Goal: Transaction & Acquisition: Purchase product/service

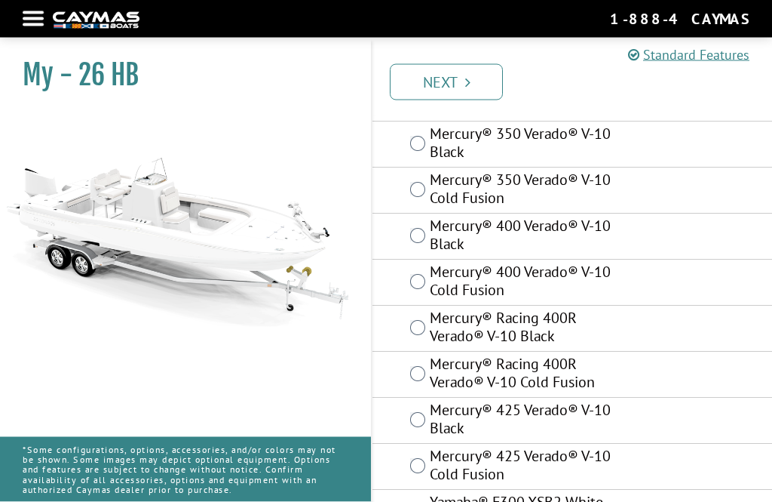
scroll to position [140, 0]
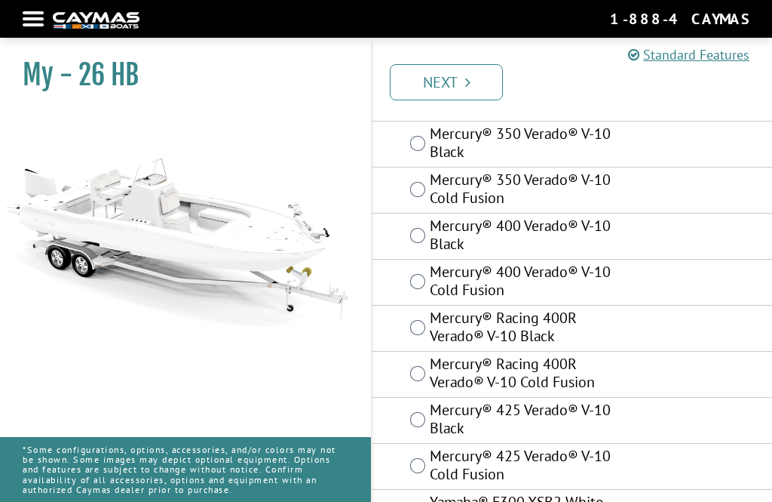
click at [432, 332] on label "Mercury® Racing 400R Verado® V-10 Black" at bounding box center [532, 328] width 204 height 40
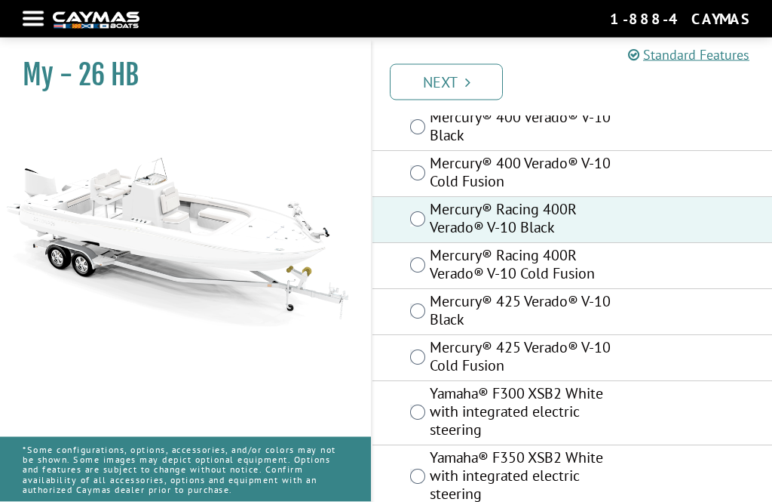
scroll to position [283, 0]
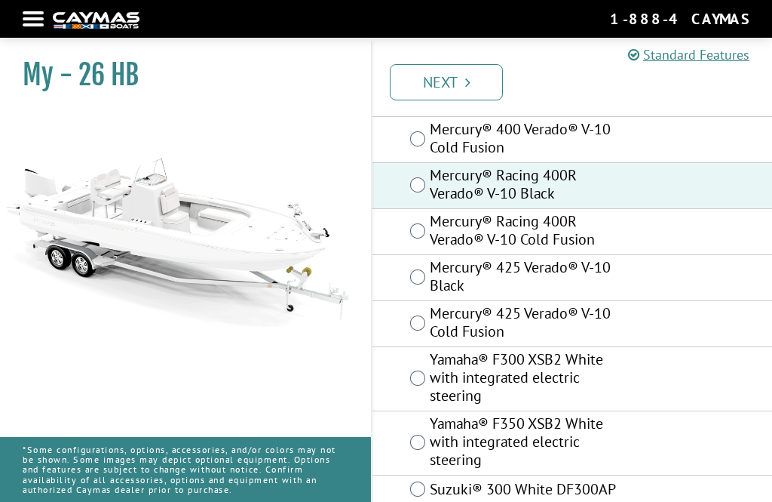
click at [456, 100] on link "Next" at bounding box center [446, 82] width 113 height 36
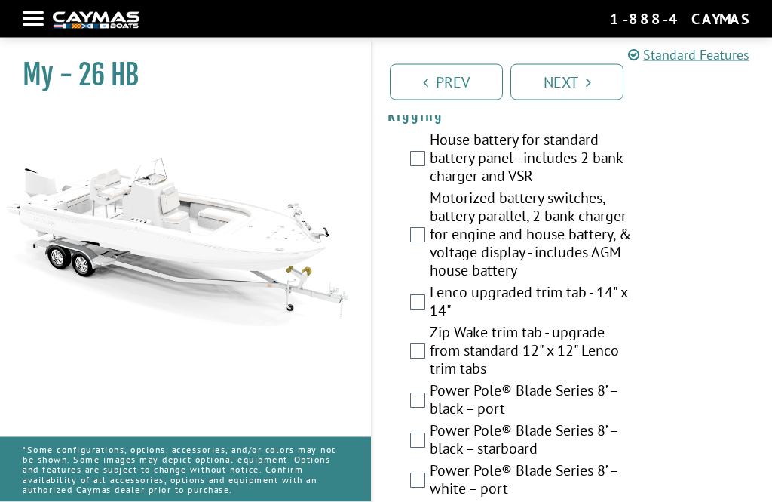
scroll to position [586, 0]
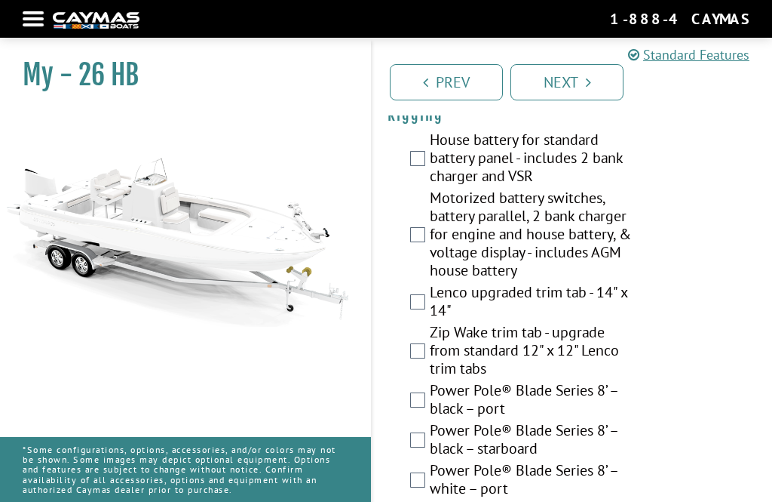
click at [724, 59] on link "Standard Features" at bounding box center [688, 54] width 121 height 20
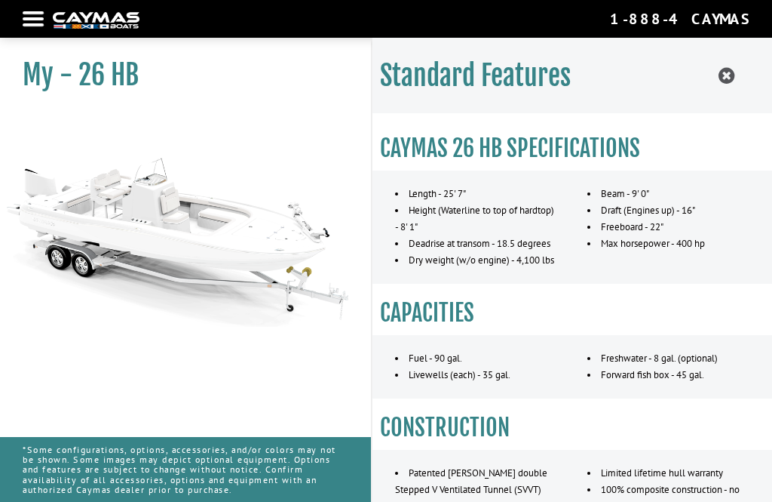
click at [721, 80] on icon at bounding box center [727, 75] width 16 height 19
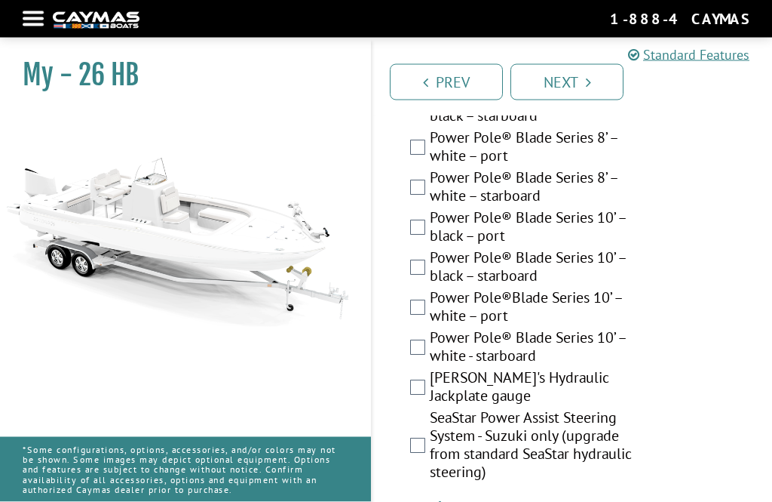
scroll to position [919, 0]
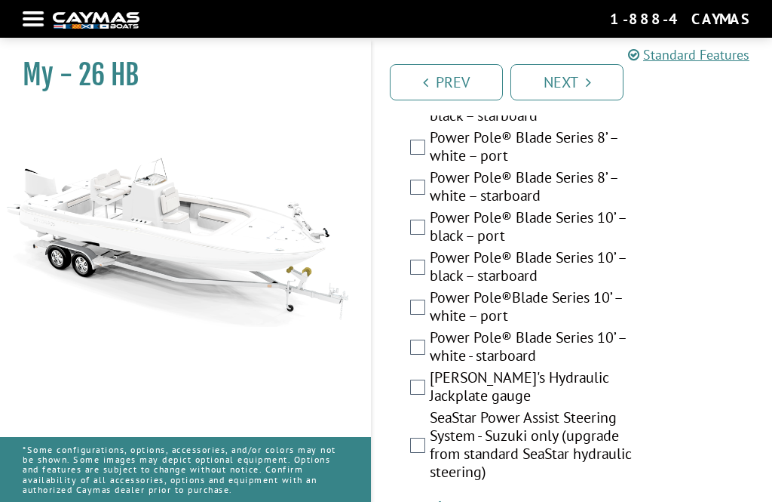
click at [430, 238] on label "Power Pole® Blade Series 10’ – black – port" at bounding box center [532, 228] width 204 height 40
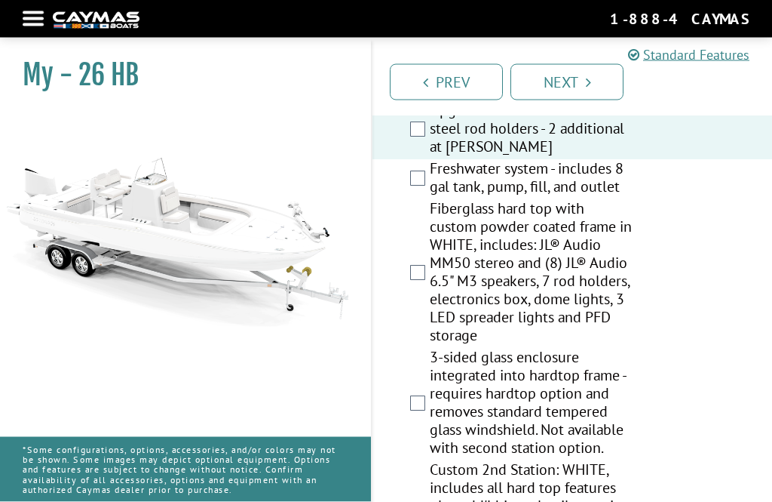
scroll to position [1882, 0]
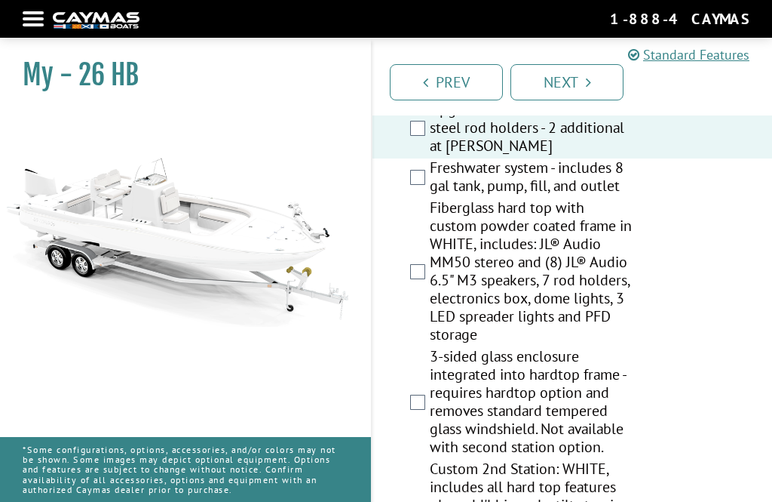
click at [710, 54] on link "Standard Features" at bounding box center [688, 54] width 121 height 20
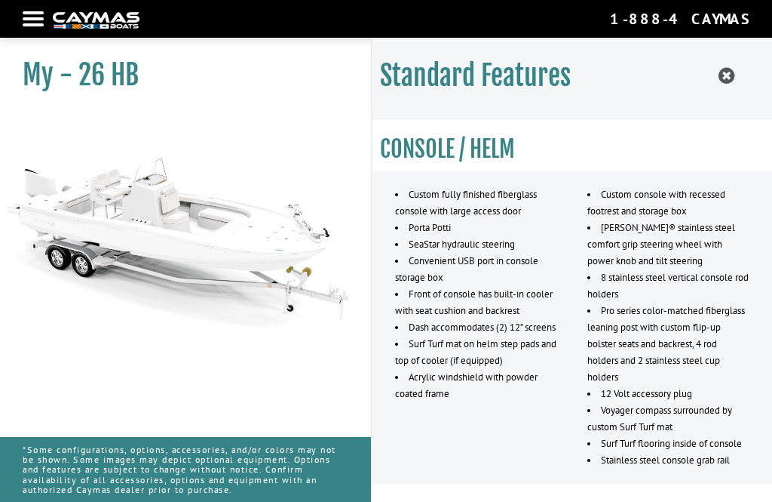
scroll to position [1106, 0]
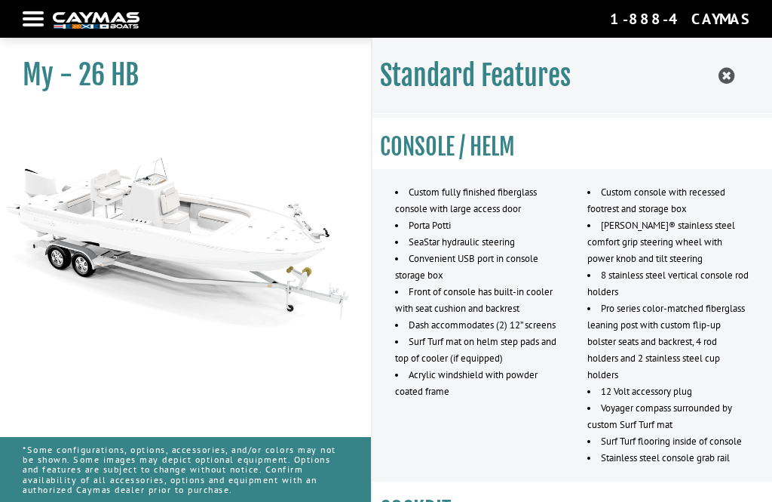
click at [726, 83] on icon at bounding box center [727, 75] width 16 height 19
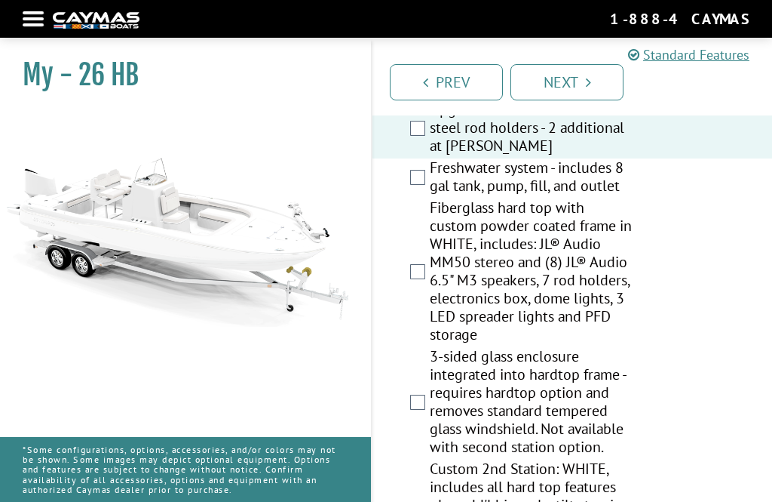
click at [430, 198] on label "Freshwater system - includes 8 gal tank, pump, fill, and outlet" at bounding box center [532, 178] width 204 height 40
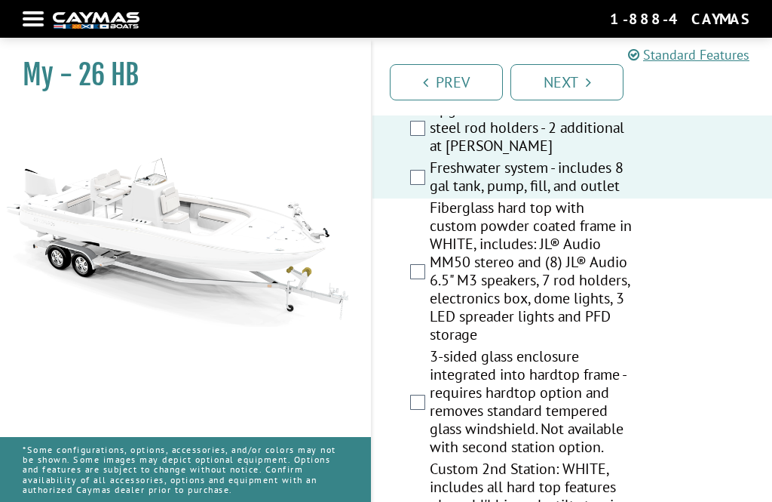
click at [414, 281] on div "Fiberglass hard top with custom powder coated frame in WHITE, includes: JL® Aud…" at bounding box center [573, 272] width 400 height 149
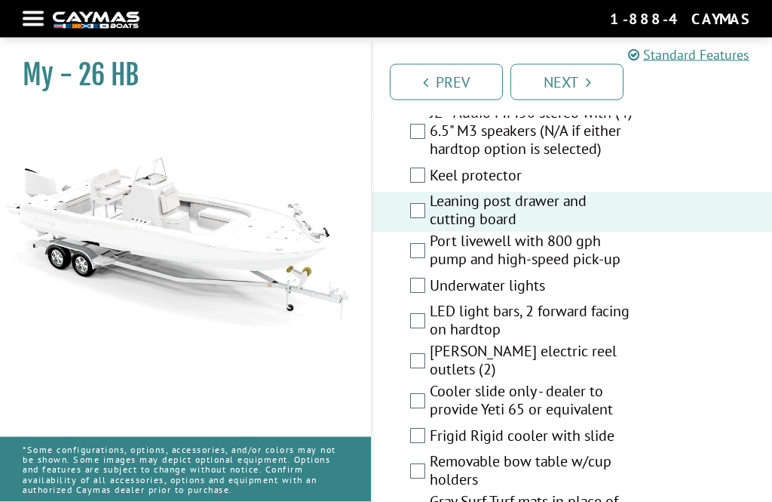
scroll to position [2843, 0]
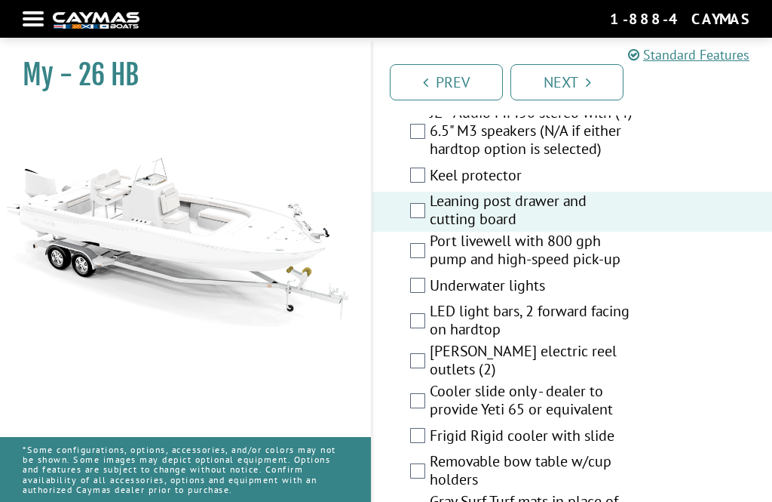
click at [713, 53] on link "Standard Features" at bounding box center [688, 54] width 121 height 20
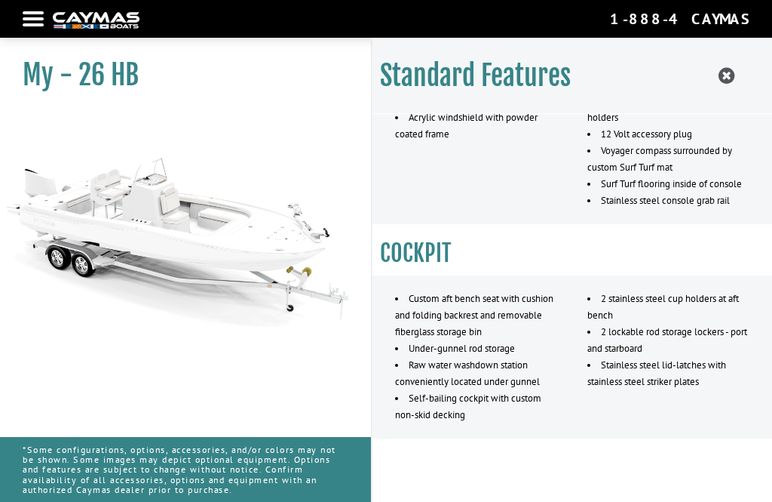
scroll to position [1362, 0]
click at [727, 75] on icon at bounding box center [727, 75] width 16 height 19
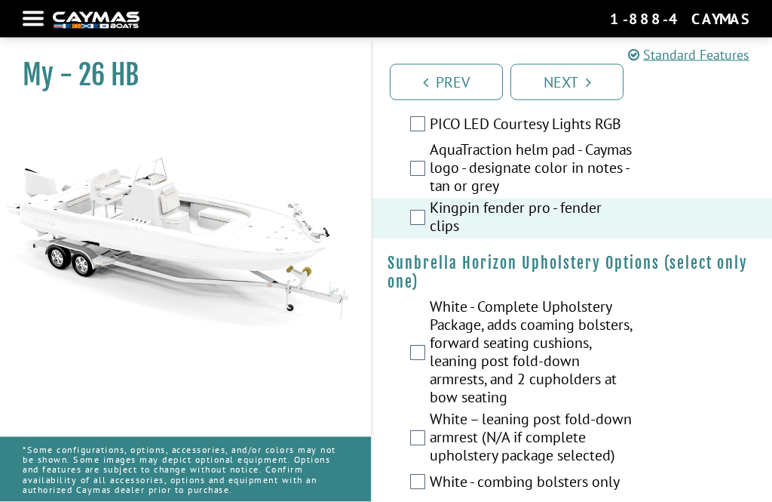
scroll to position [3572, 0]
click at [434, 170] on label "AquaTraction helm pad - Caymas logo - designate color in notes - tan or grey" at bounding box center [532, 171] width 204 height 58
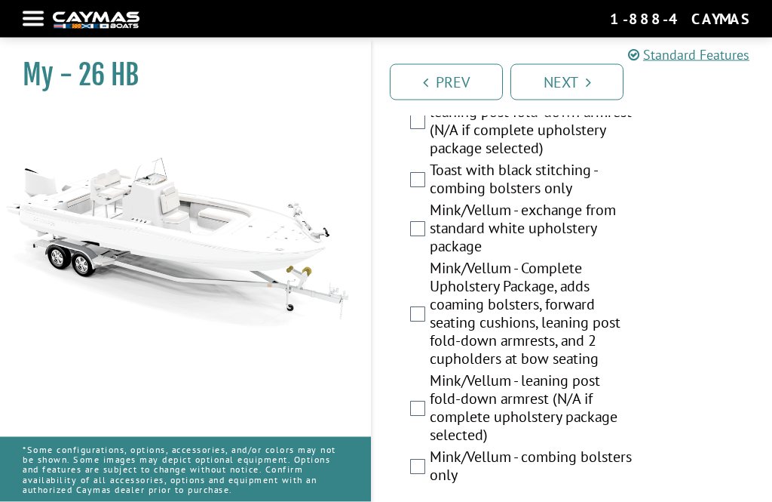
scroll to position [4444, 0]
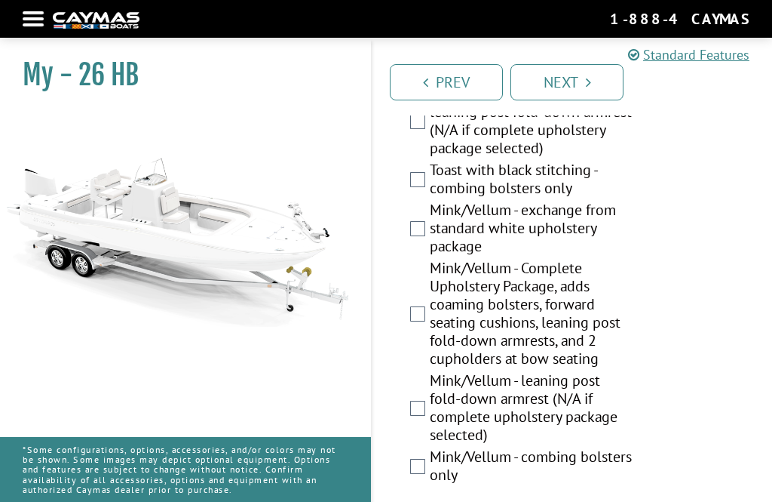
click at [432, 314] on label "Mink/Vellum - Complete Upholstery Package, adds coaming bolsters, forward seati…" at bounding box center [532, 315] width 204 height 112
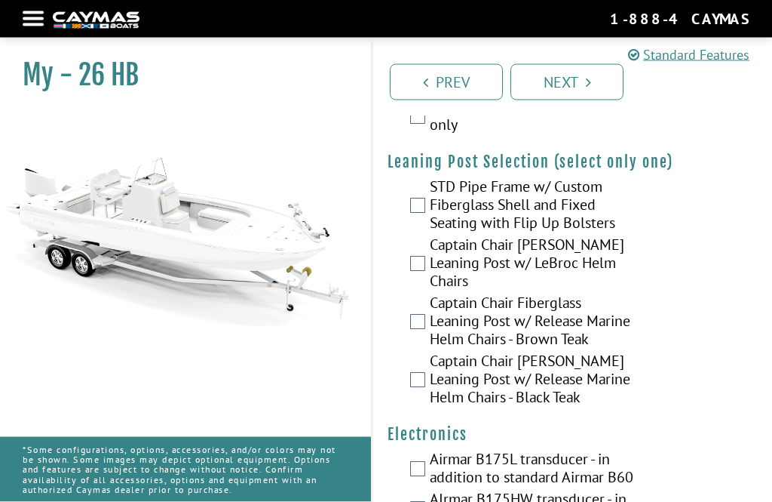
scroll to position [4795, 0]
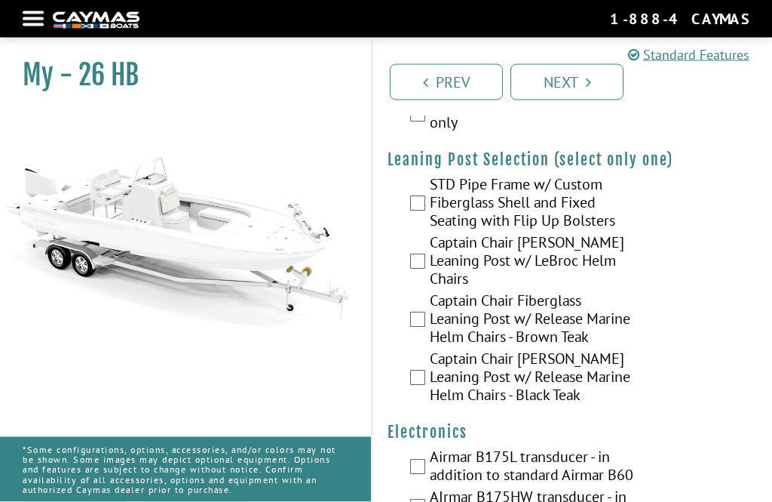
click at [434, 262] on label "Captain Chair [PERSON_NAME] Leaning Post w/ LeBroc Helm Chairs" at bounding box center [532, 263] width 204 height 58
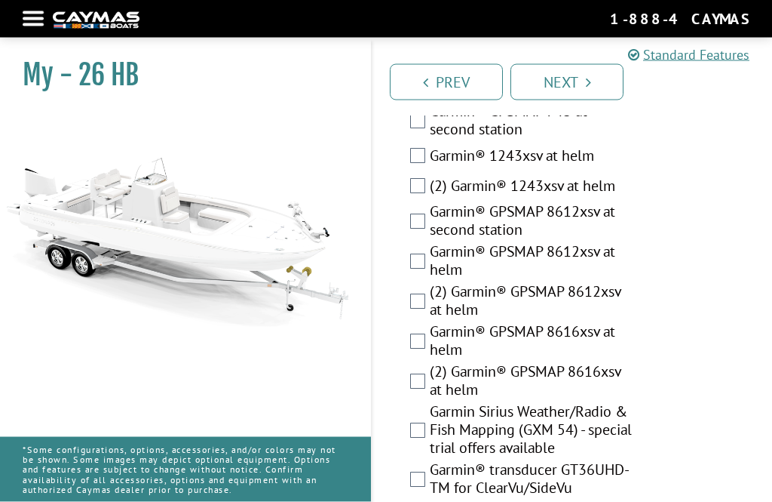
scroll to position [5221, 0]
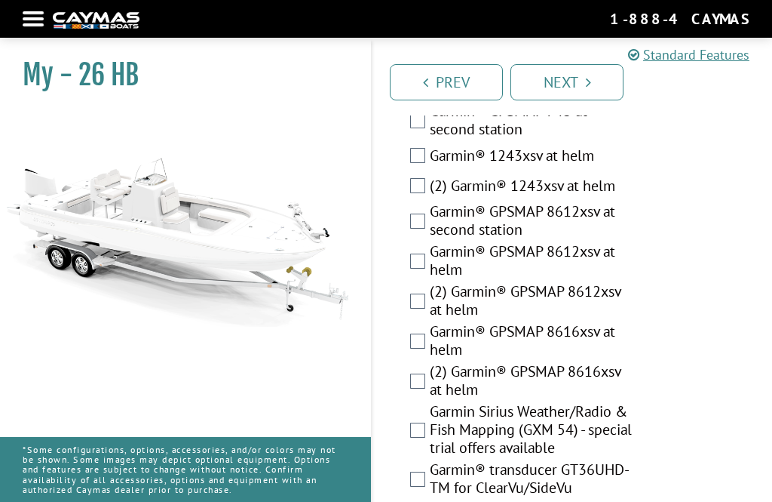
click at [430, 322] on label "(2) Garmin® GPSMAP 8612xsv at helm" at bounding box center [532, 302] width 204 height 40
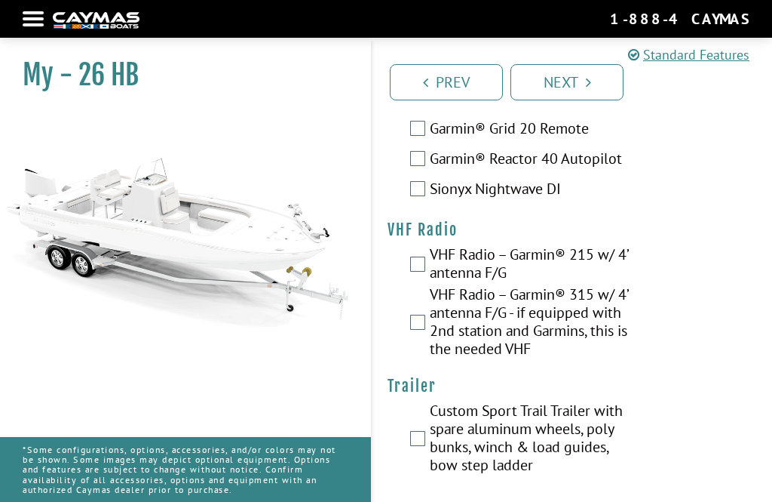
scroll to position [5879, 0]
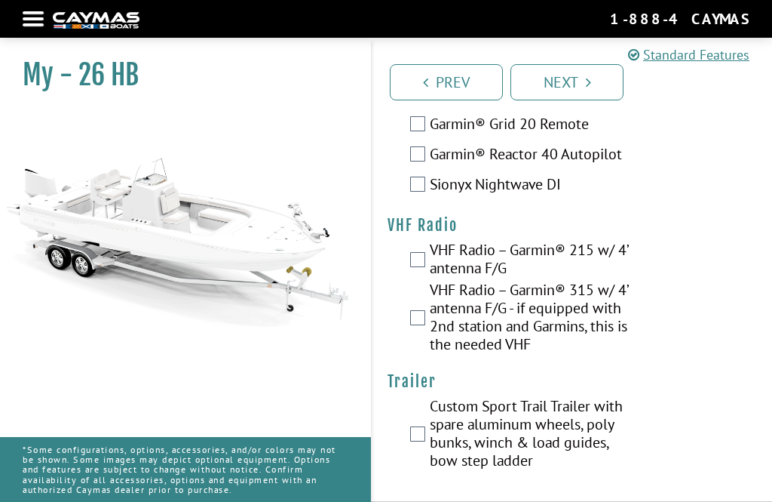
click at [431, 281] on label "VHF Radio – Garmin® 215 w/ 4’ antenna F/G" at bounding box center [532, 261] width 204 height 40
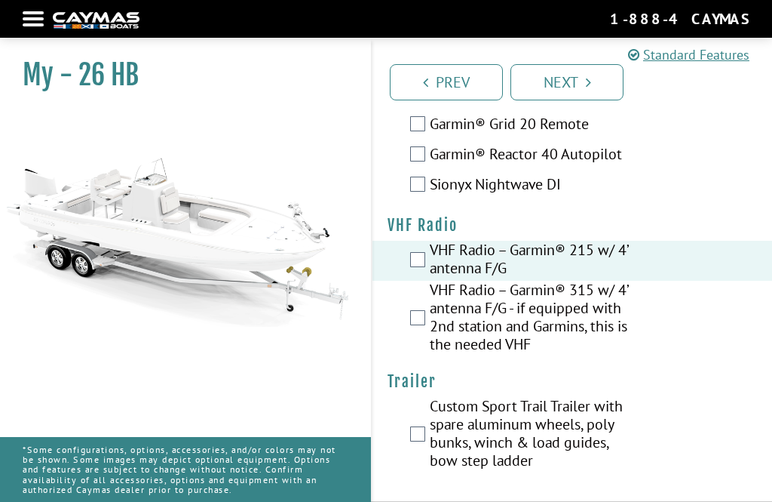
click at [575, 80] on link "Next" at bounding box center [567, 82] width 113 height 36
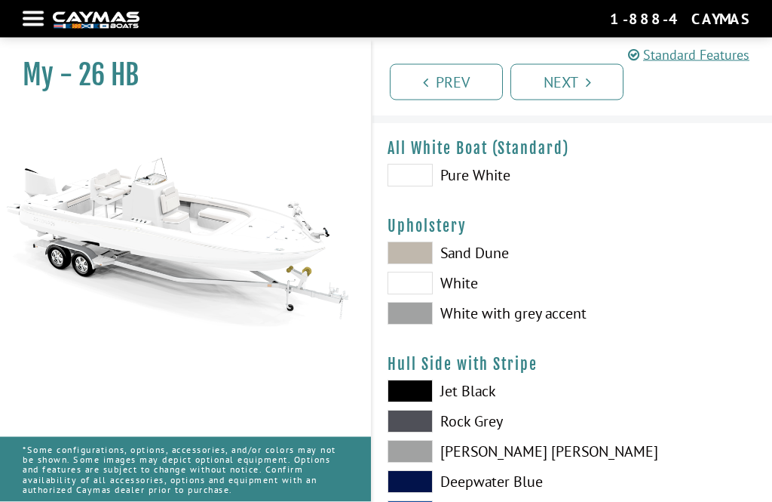
scroll to position [30, 0]
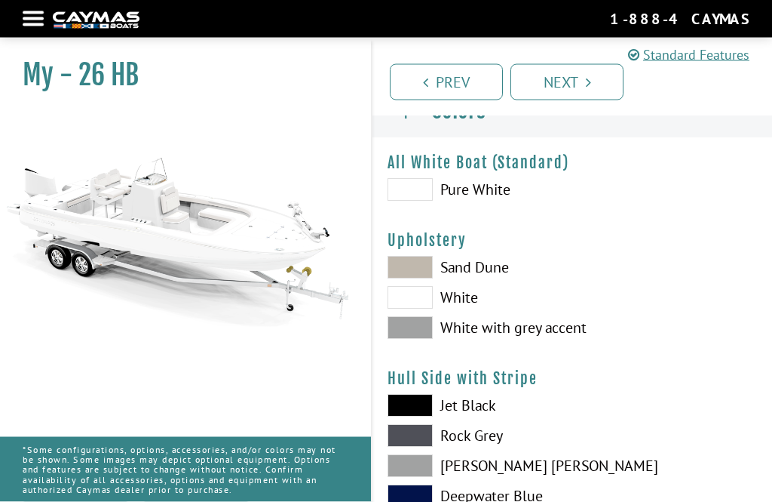
click at [425, 339] on span at bounding box center [410, 328] width 45 height 23
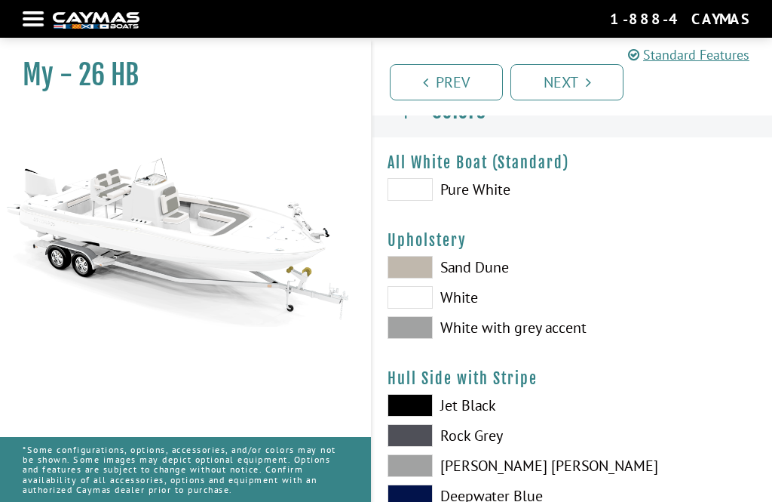
click at [425, 300] on span at bounding box center [410, 297] width 45 height 23
click at [424, 276] on span at bounding box center [410, 267] width 45 height 23
click at [425, 333] on span at bounding box center [410, 327] width 45 height 23
click at [421, 303] on span at bounding box center [410, 297] width 45 height 23
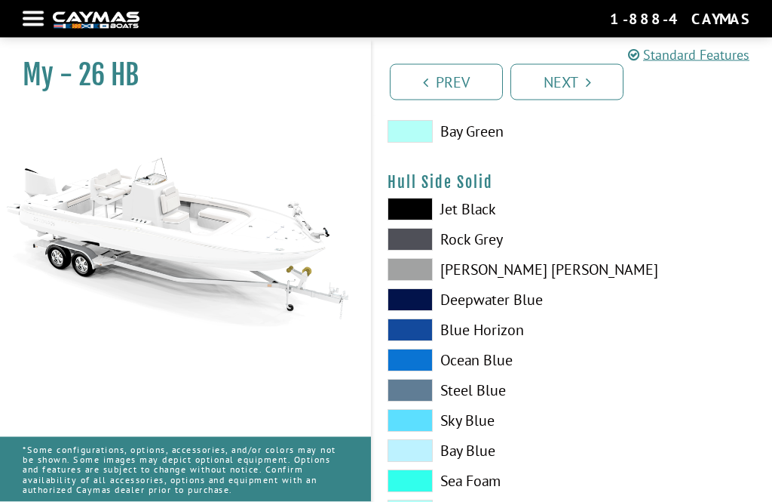
scroll to position [606, 0]
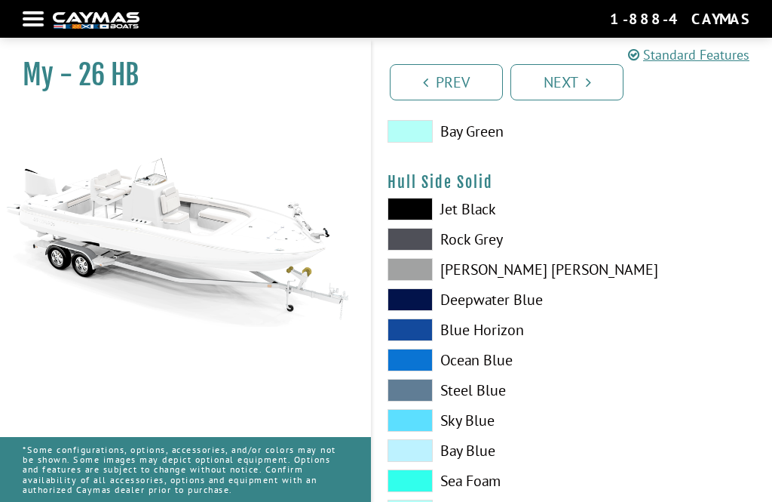
click at [419, 244] on span at bounding box center [410, 239] width 45 height 23
click at [423, 278] on span at bounding box center [410, 269] width 45 height 23
click at [419, 247] on span at bounding box center [410, 239] width 45 height 23
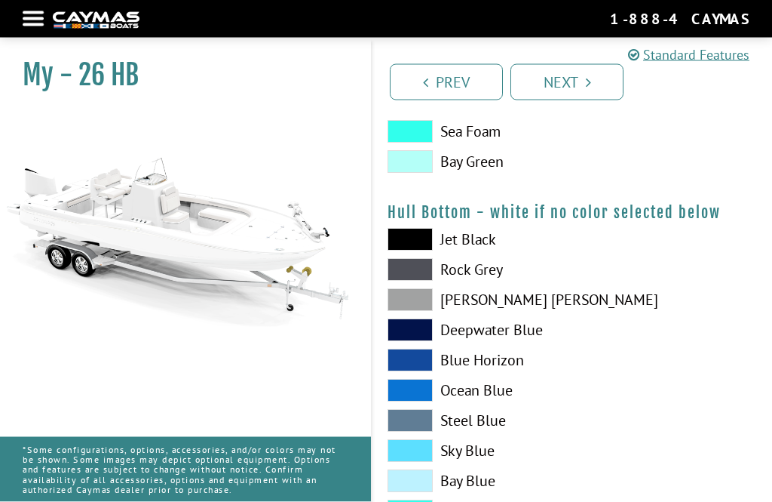
click at [424, 311] on span at bounding box center [410, 300] width 45 height 23
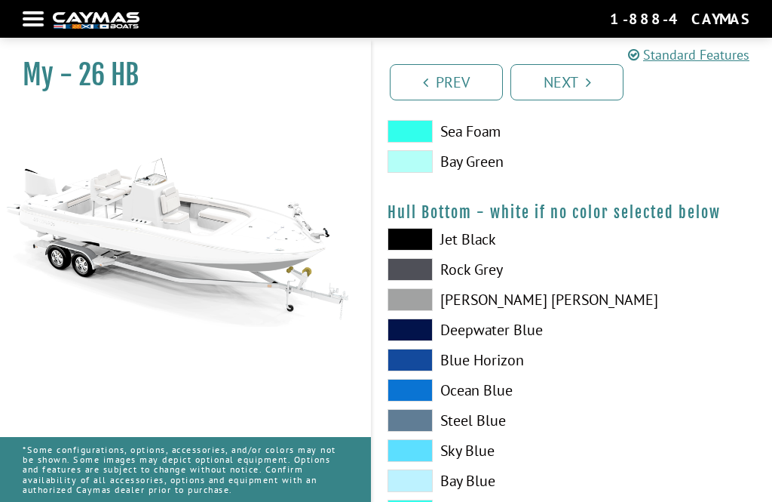
click at [430, 276] on span at bounding box center [410, 269] width 45 height 23
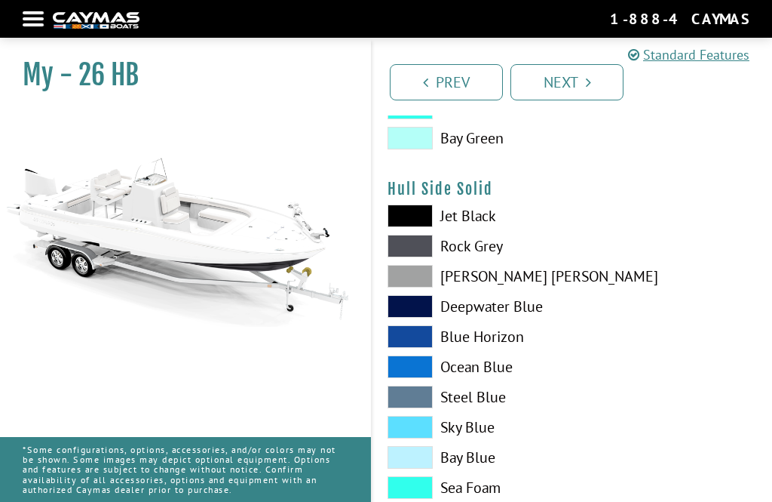
scroll to position [597, 0]
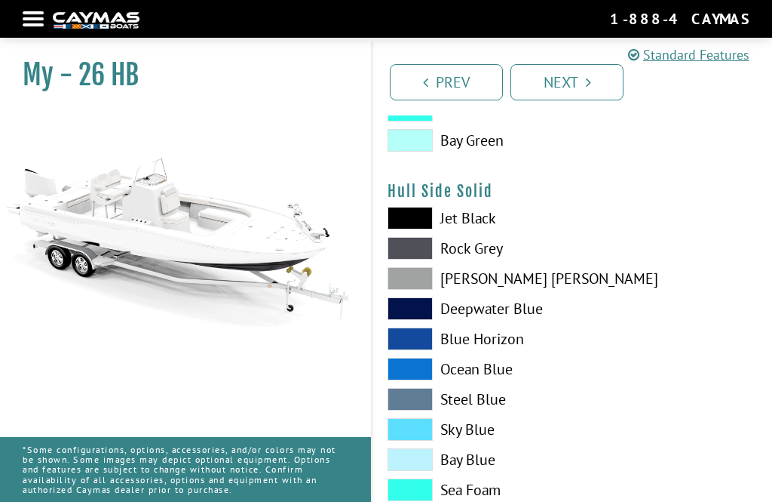
click at [430, 250] on span at bounding box center [410, 248] width 45 height 23
click at [430, 256] on span at bounding box center [410, 248] width 45 height 23
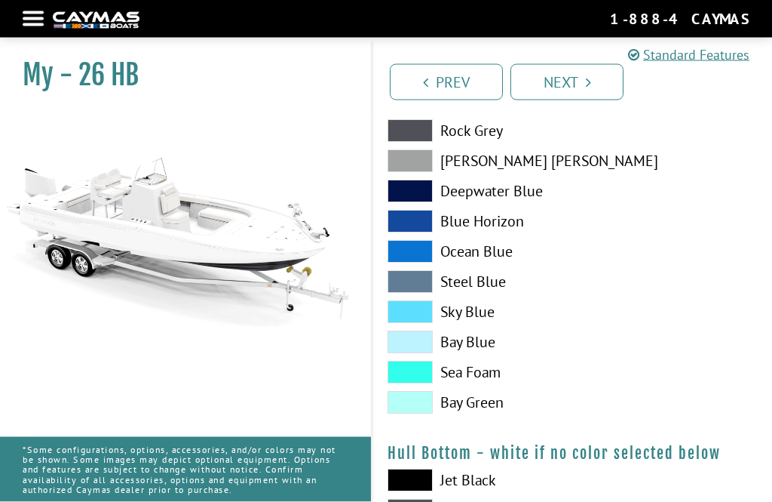
scroll to position [716, 0]
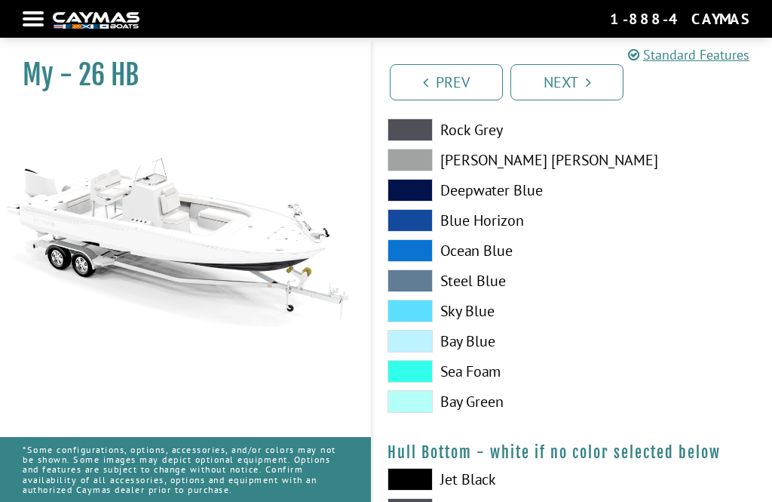
click at [412, 226] on span at bounding box center [410, 220] width 45 height 23
click at [415, 166] on span at bounding box center [410, 160] width 45 height 23
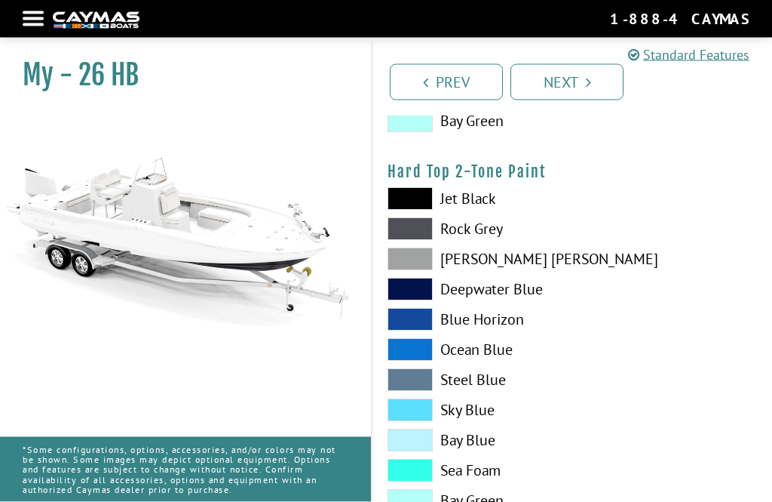
scroll to position [1376, 0]
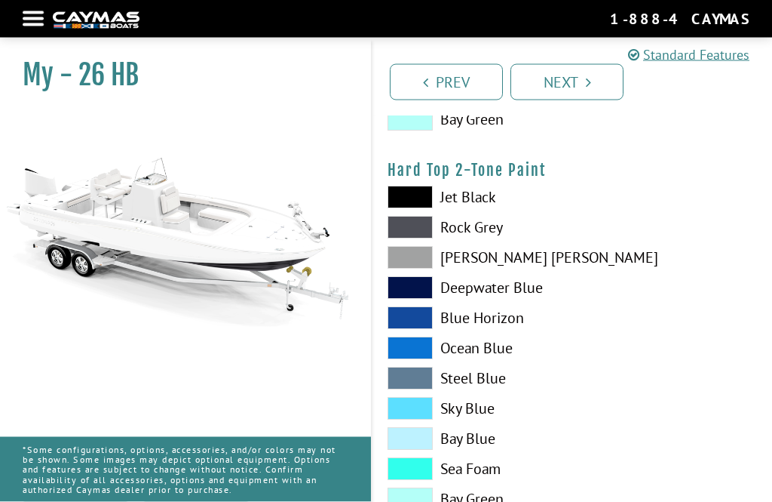
click at [418, 199] on span at bounding box center [410, 197] width 45 height 23
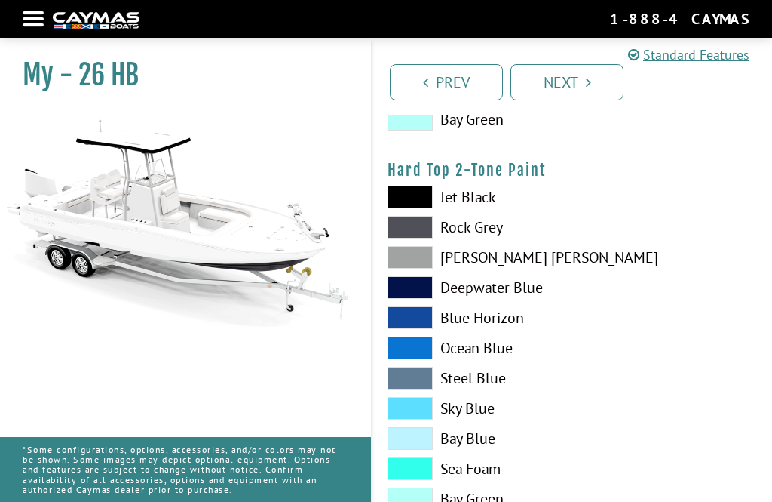
click at [419, 235] on span at bounding box center [410, 227] width 45 height 23
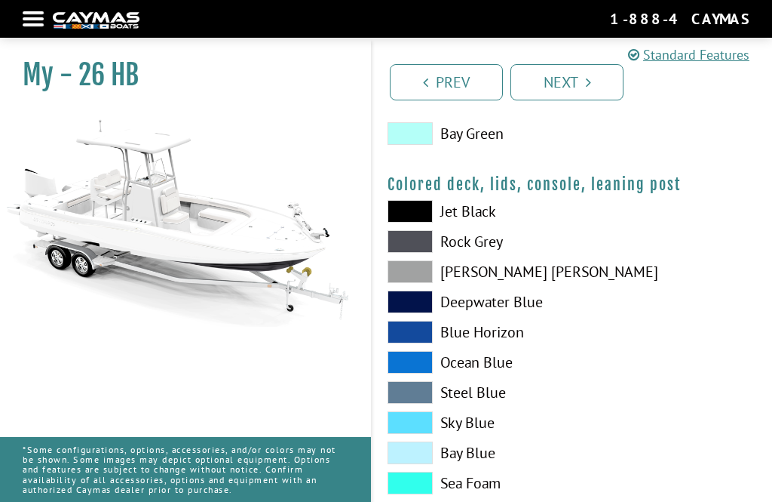
scroll to position [1743, 0]
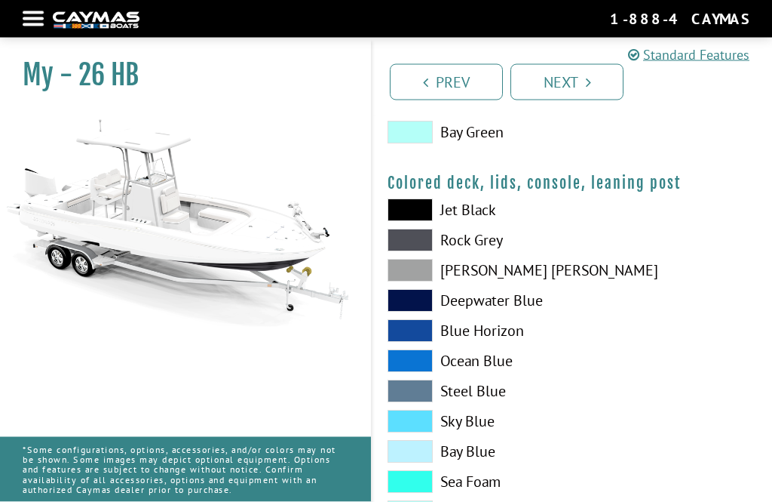
click at [420, 245] on span at bounding box center [410, 240] width 45 height 23
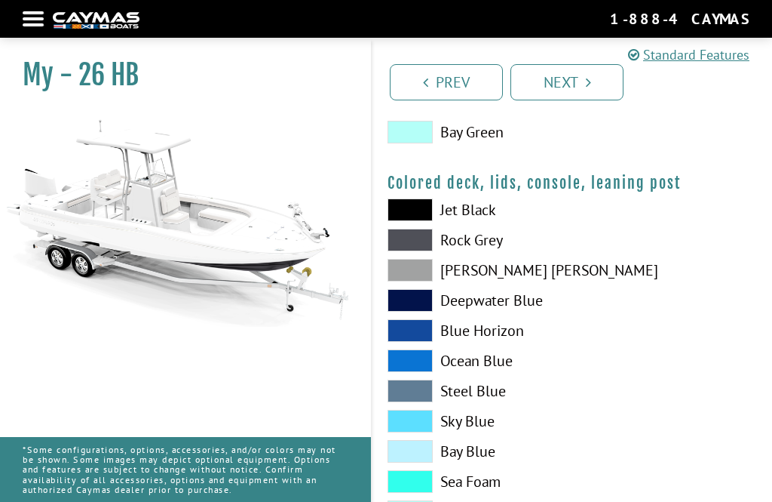
click at [413, 215] on span at bounding box center [410, 209] width 45 height 23
click at [417, 251] on span at bounding box center [410, 240] width 45 height 23
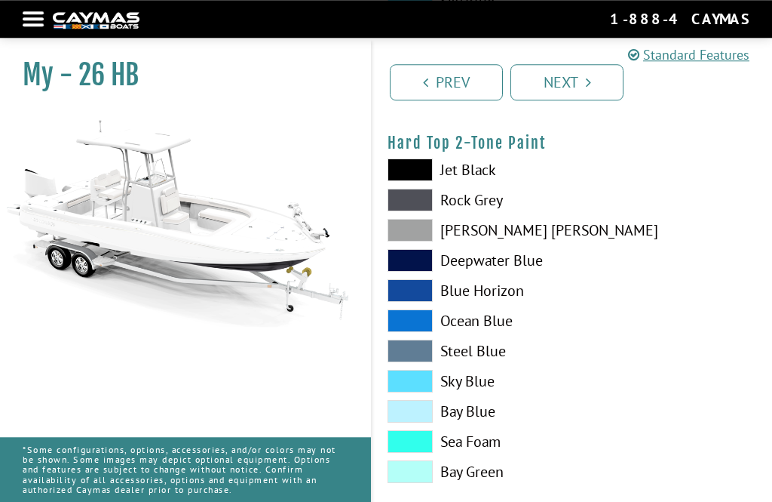
scroll to position [1375, 0]
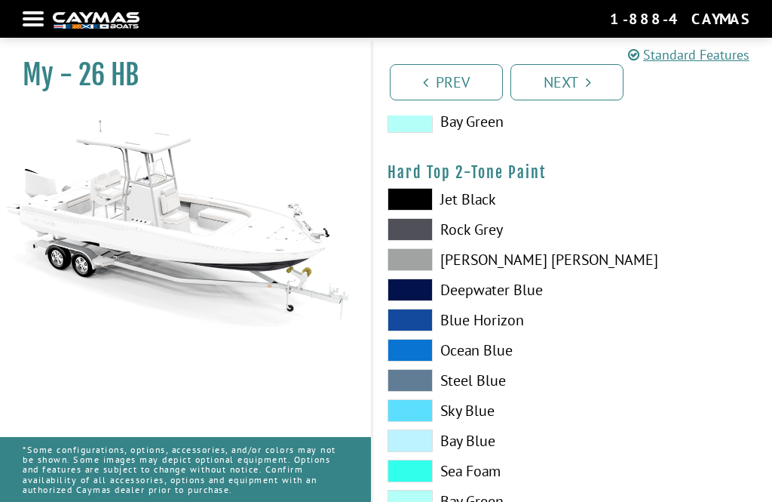
click at [425, 262] on span at bounding box center [410, 259] width 45 height 23
click at [411, 235] on span at bounding box center [410, 229] width 45 height 23
click at [425, 204] on span at bounding box center [410, 199] width 45 height 23
click at [423, 235] on span at bounding box center [410, 229] width 45 height 23
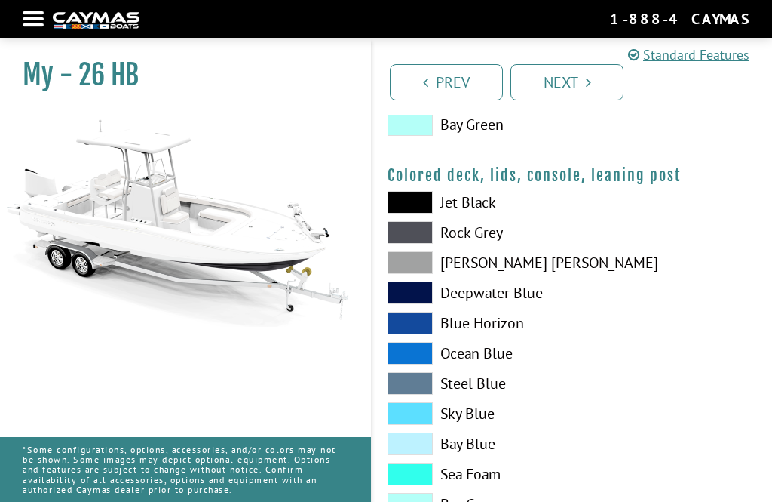
scroll to position [1768, 0]
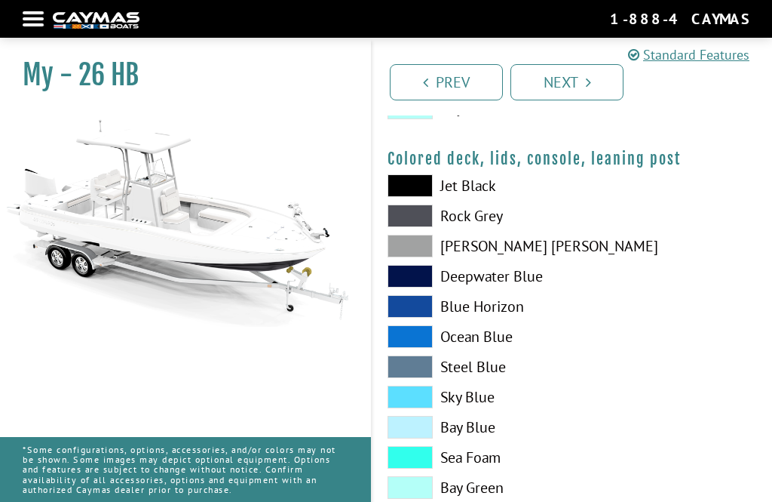
click at [419, 256] on span at bounding box center [410, 246] width 45 height 23
click at [428, 226] on span at bounding box center [410, 215] width 45 height 23
click at [572, 78] on link "Next" at bounding box center [567, 82] width 113 height 36
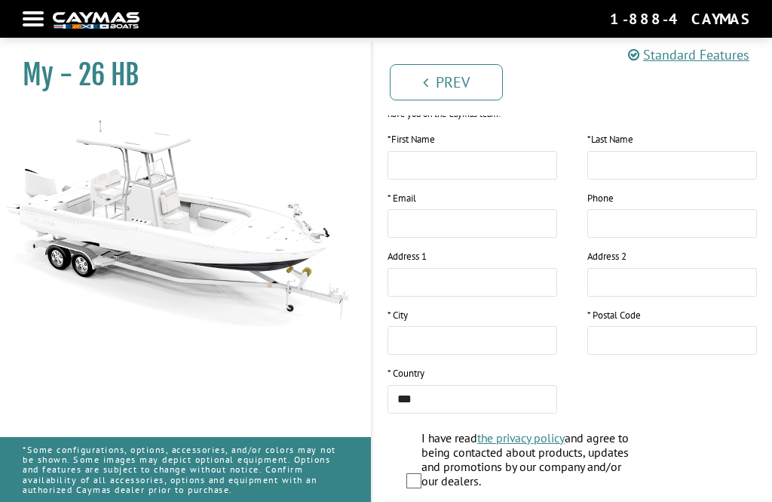
scroll to position [321, 0]
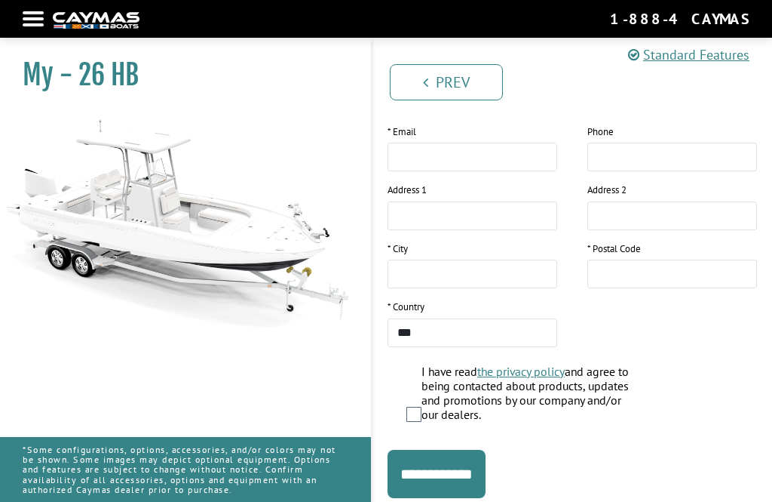
click at [474, 479] on input "**********" at bounding box center [437, 473] width 98 height 48
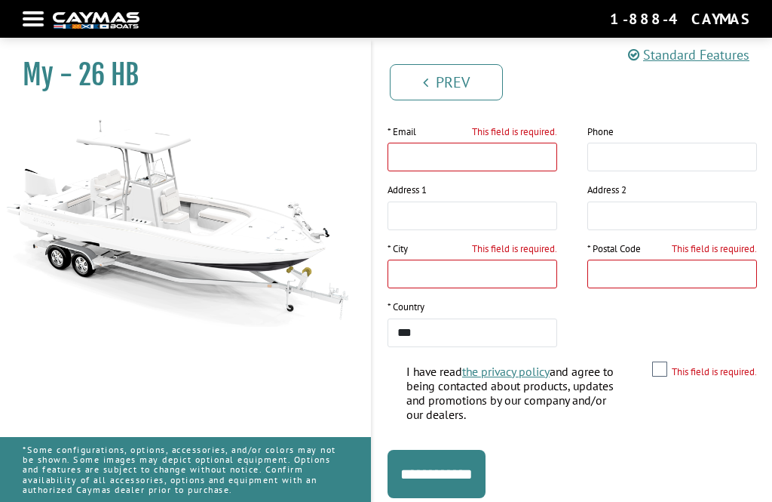
click at [479, 480] on input "**********" at bounding box center [437, 473] width 98 height 48
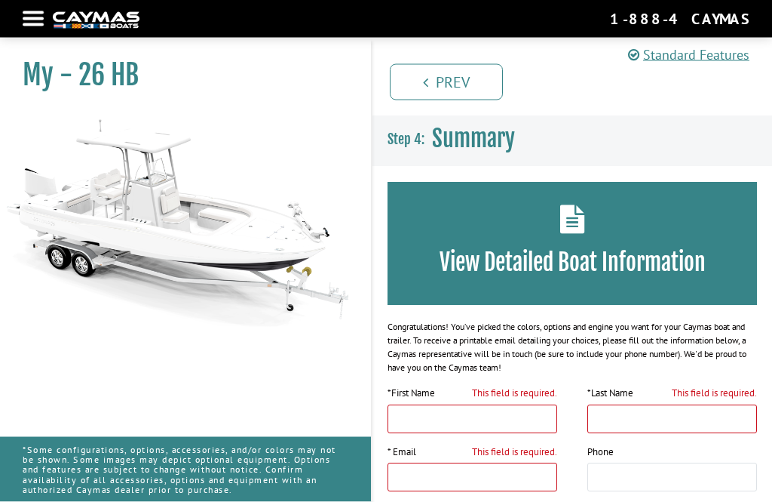
scroll to position [0, 0]
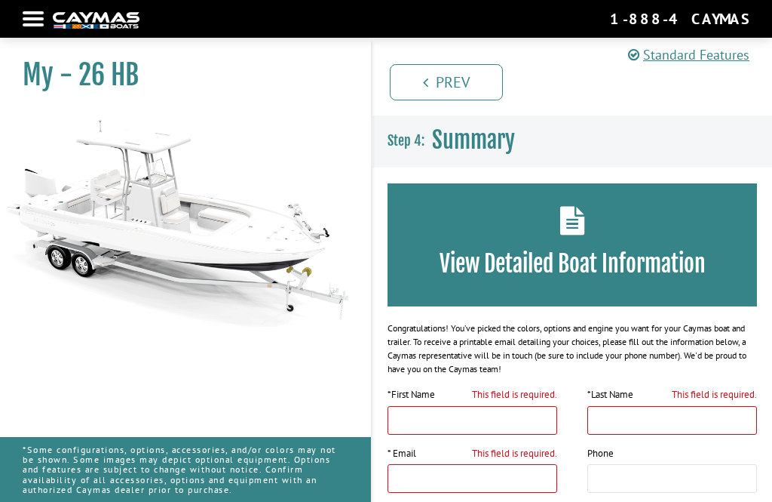
click at [587, 247] on div "View Detailed Boat Information" at bounding box center [573, 244] width 370 height 123
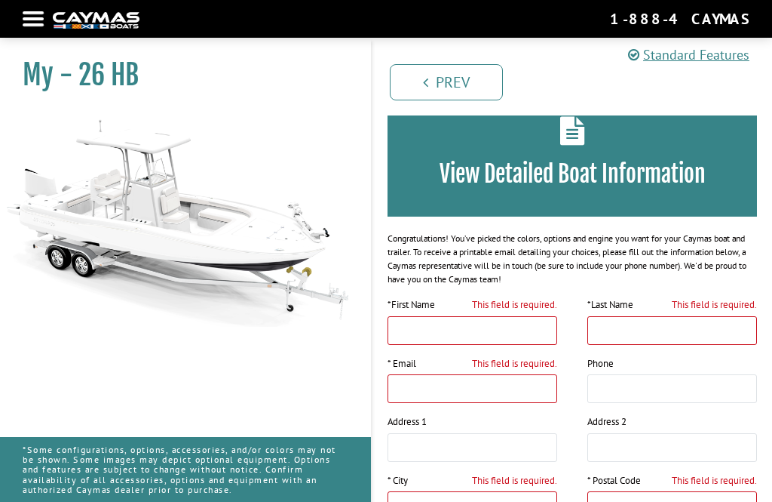
click at [522, 330] on input "This field is required." at bounding box center [473, 330] width 170 height 29
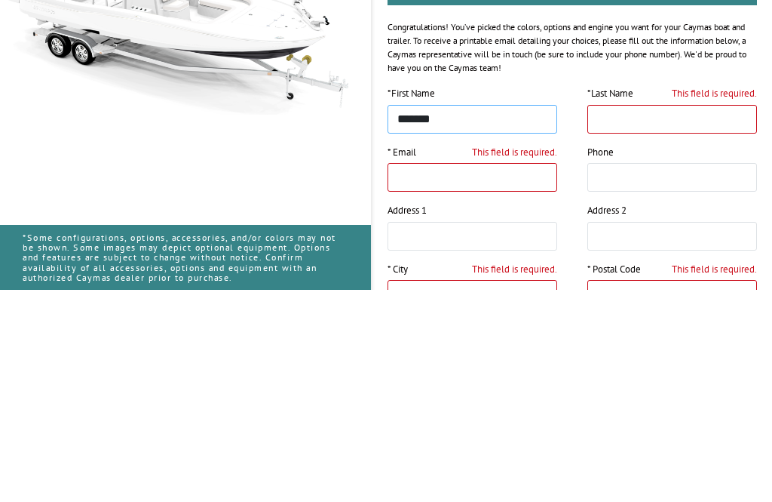
type input "*******"
click at [658, 317] on input "This field is required." at bounding box center [673, 331] width 170 height 29
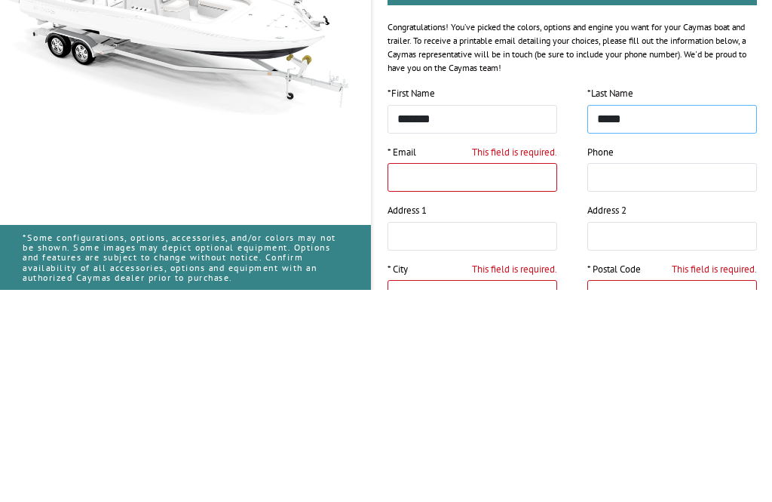
type input "*****"
click at [511, 375] on input "This field is required." at bounding box center [473, 389] width 170 height 29
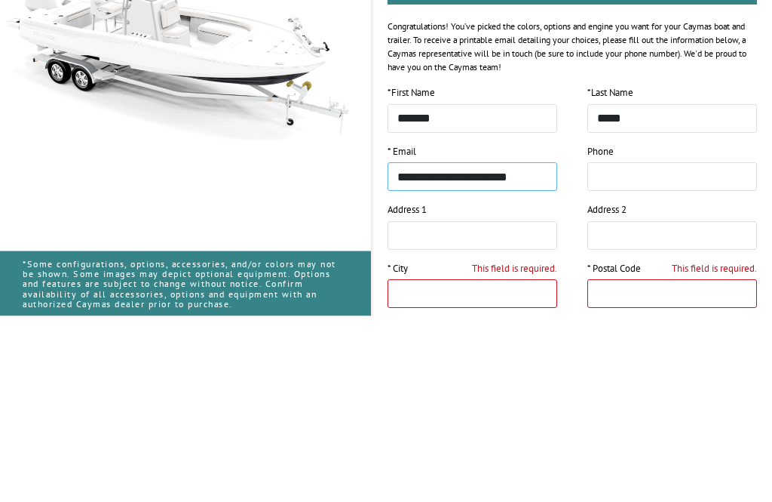
scroll to position [119, 0]
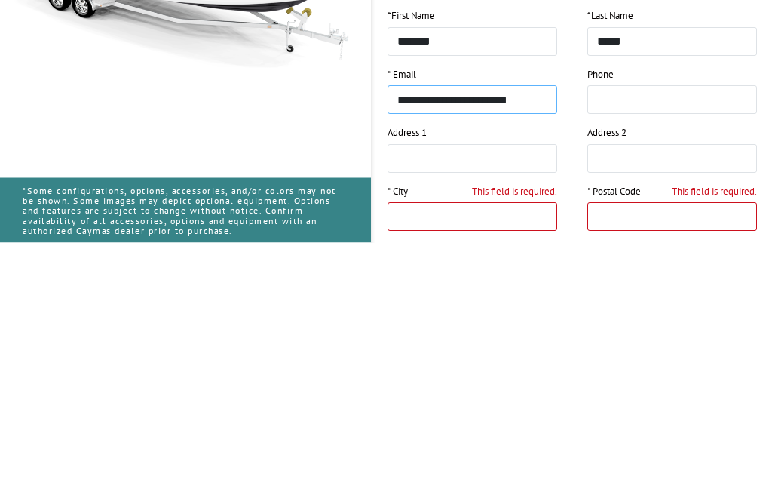
type input "**********"
click at [524, 462] on input "This field is required." at bounding box center [473, 476] width 170 height 29
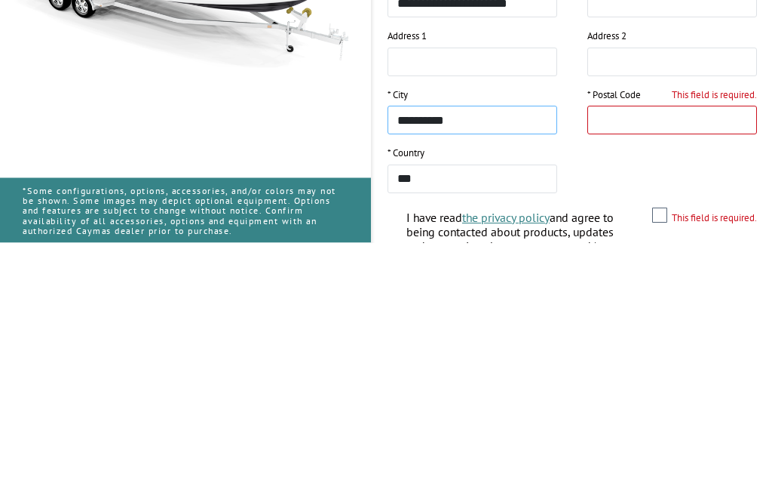
type input "*********"
click at [670, 365] on input "This field is required." at bounding box center [673, 379] width 170 height 29
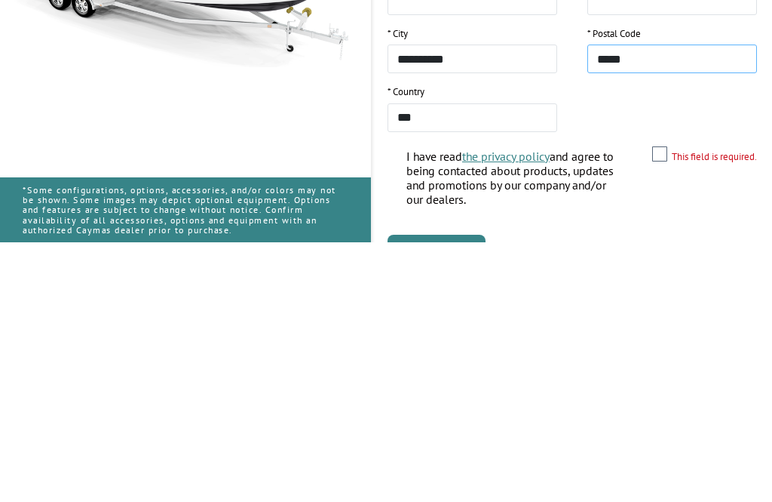
type input "*****"
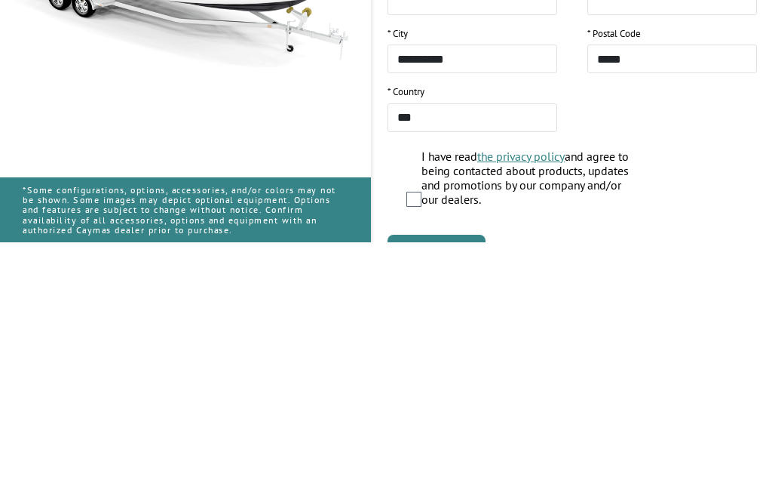
scroll to position [321, 0]
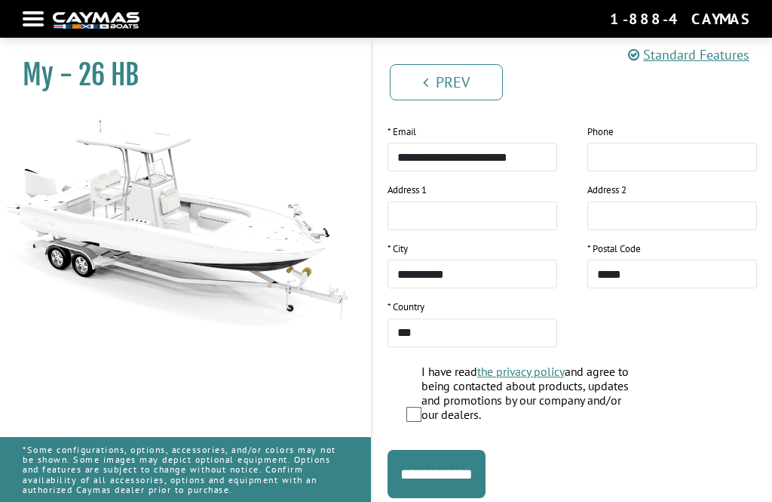
click at [483, 478] on input "**********" at bounding box center [437, 473] width 98 height 48
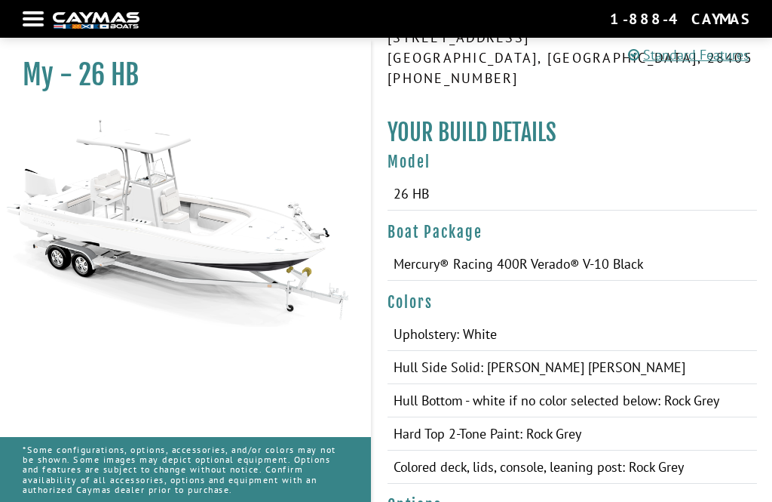
scroll to position [293, 0]
